Goal: Task Accomplishment & Management: Manage account settings

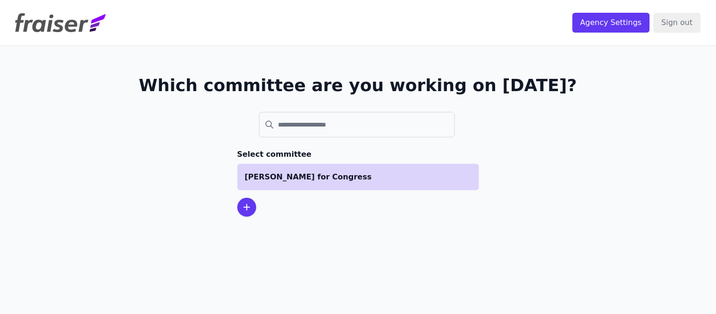
click at [328, 176] on p "[PERSON_NAME] for Congress" at bounding box center [358, 176] width 227 height 11
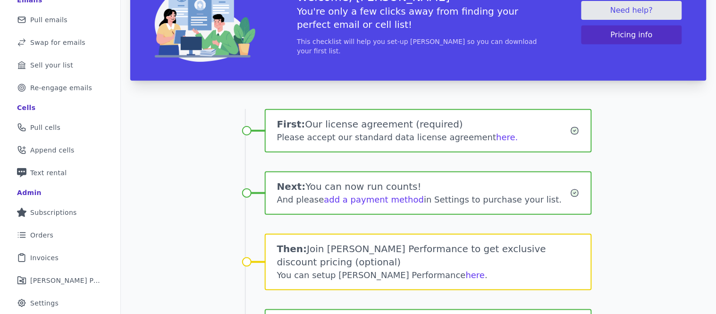
scroll to position [117, 0]
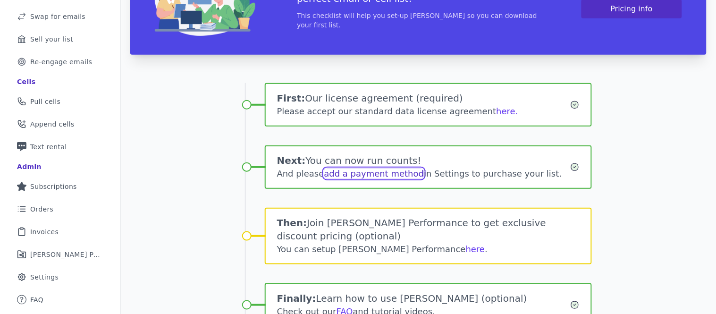
click at [376, 170] on link "add a payment method" at bounding box center [374, 174] width 100 height 10
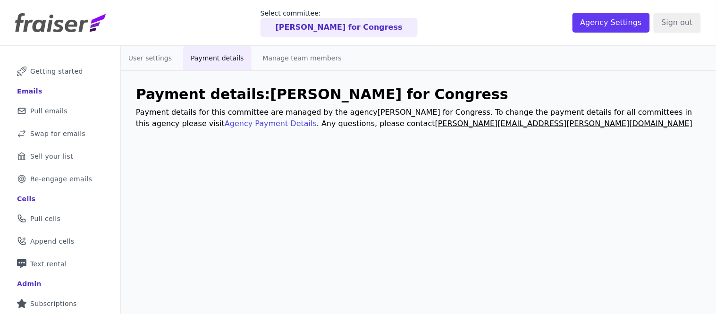
click at [225, 124] on link "Agency Payment Details" at bounding box center [271, 123] width 92 height 9
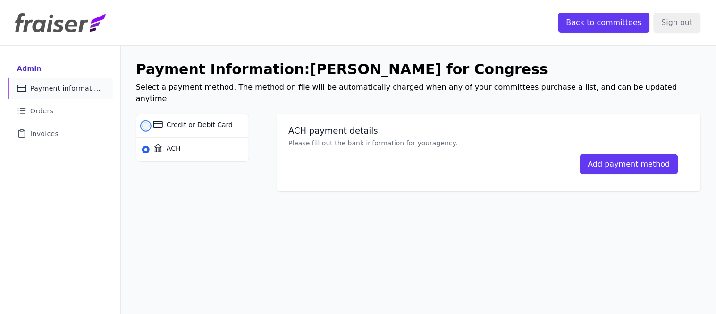
click at [143, 122] on input "Credit or Debit Card" at bounding box center [146, 126] width 8 height 8
radio input "true"
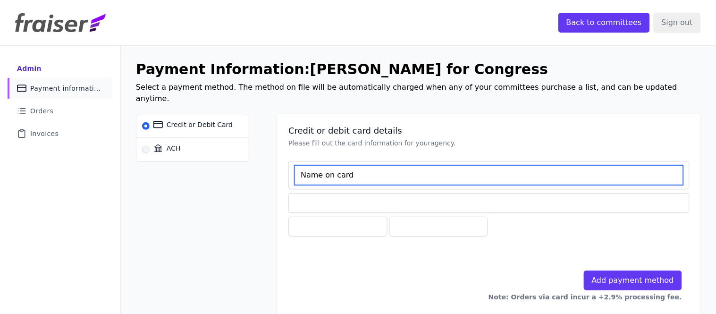
click at [347, 165] on input at bounding box center [489, 175] width 389 height 20
type input "Brian Varela"
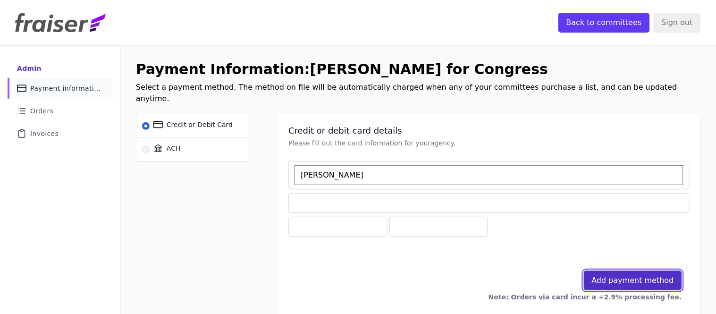
click at [629, 271] on button "Add payment method" at bounding box center [633, 281] width 98 height 20
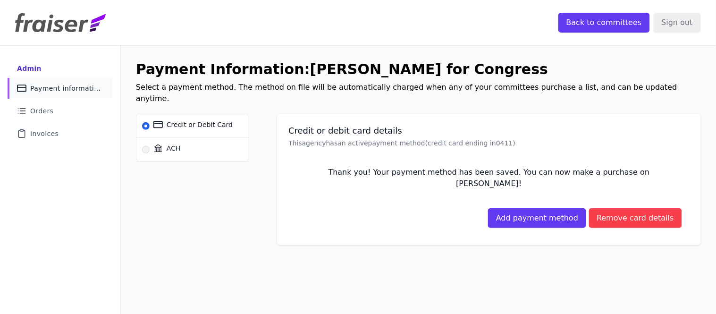
click at [24, 24] on img at bounding box center [60, 22] width 91 height 19
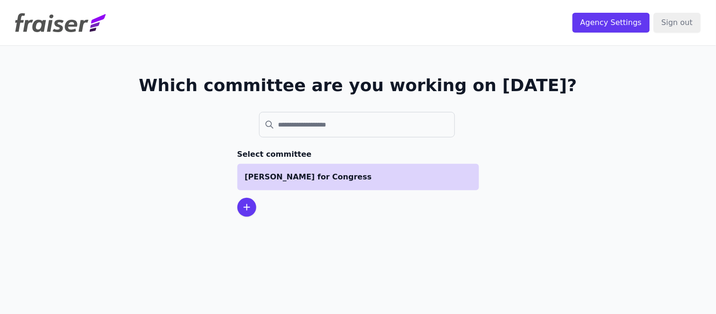
click at [347, 177] on p "[PERSON_NAME] for Congress" at bounding box center [358, 176] width 227 height 11
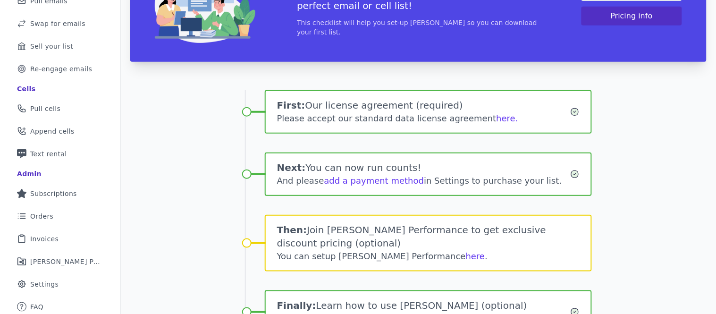
scroll to position [107, 0]
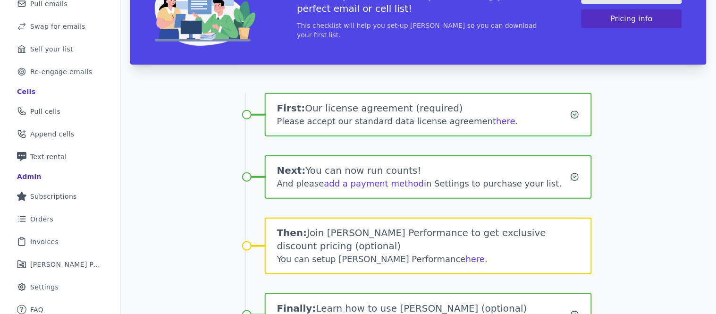
click at [476, 122] on div "Please accept our standard data license agreement here." at bounding box center [424, 121] width 294 height 13
click at [475, 119] on div "Please accept our standard data license agreement here." at bounding box center [424, 121] width 294 height 13
click at [574, 114] on icon at bounding box center [575, 114] width 2 height 1
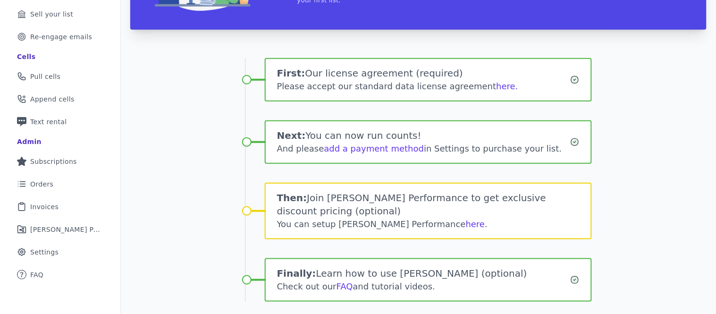
scroll to position [162, 0]
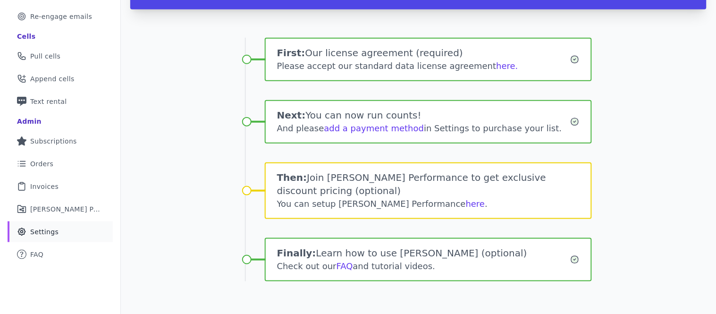
click at [27, 232] on link "Gear Icon Outline of a gear Settings" at bounding box center [60, 231] width 105 height 21
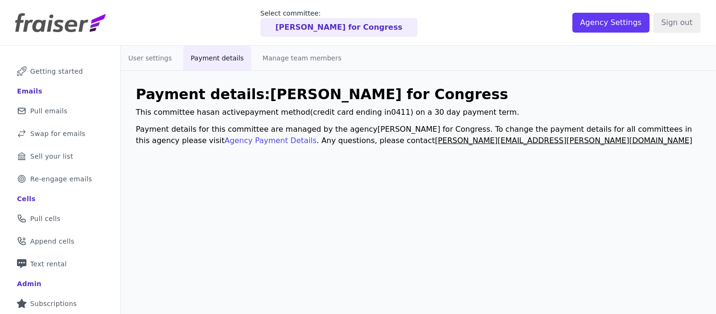
click at [225, 140] on link "Agency Payment Details" at bounding box center [271, 140] width 92 height 9
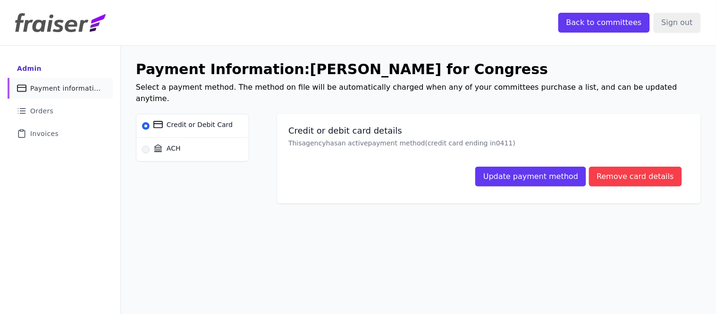
click at [35, 20] on img at bounding box center [60, 22] width 91 height 19
